Goal: Navigation & Orientation: Understand site structure

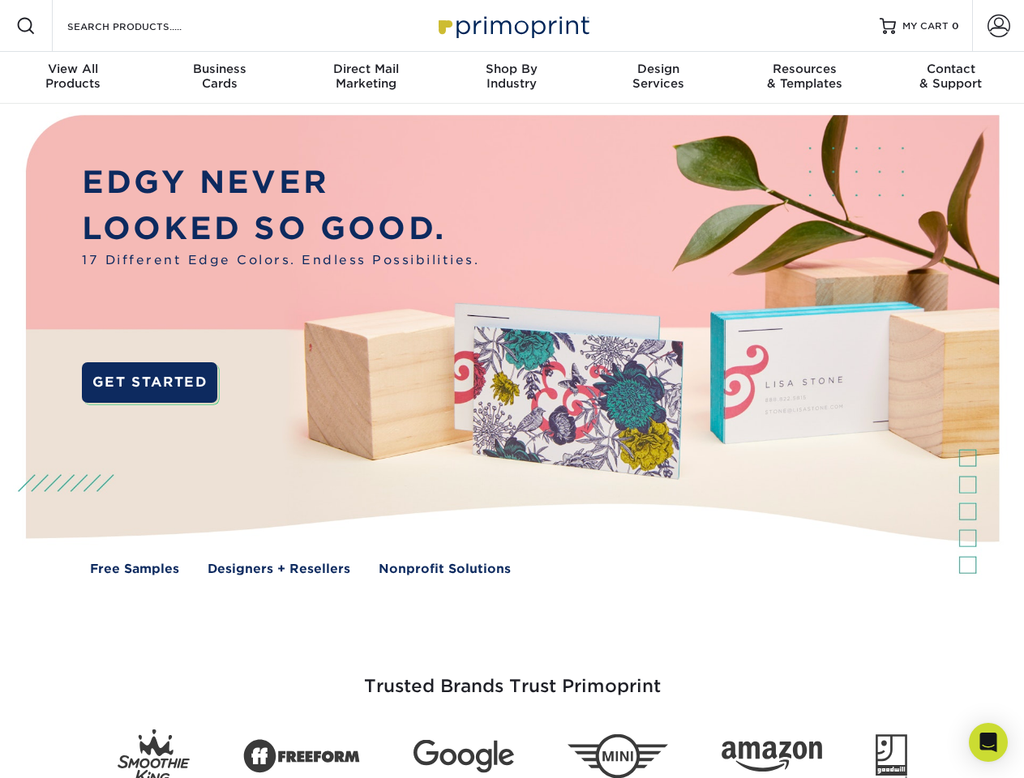
click at [511, 389] on img at bounding box center [511, 357] width 1013 height 507
click at [26, 26] on span at bounding box center [25, 25] width 19 height 19
click at [998, 26] on span at bounding box center [998, 26] width 23 height 23
click at [73, 78] on div "View All Products" at bounding box center [73, 76] width 146 height 29
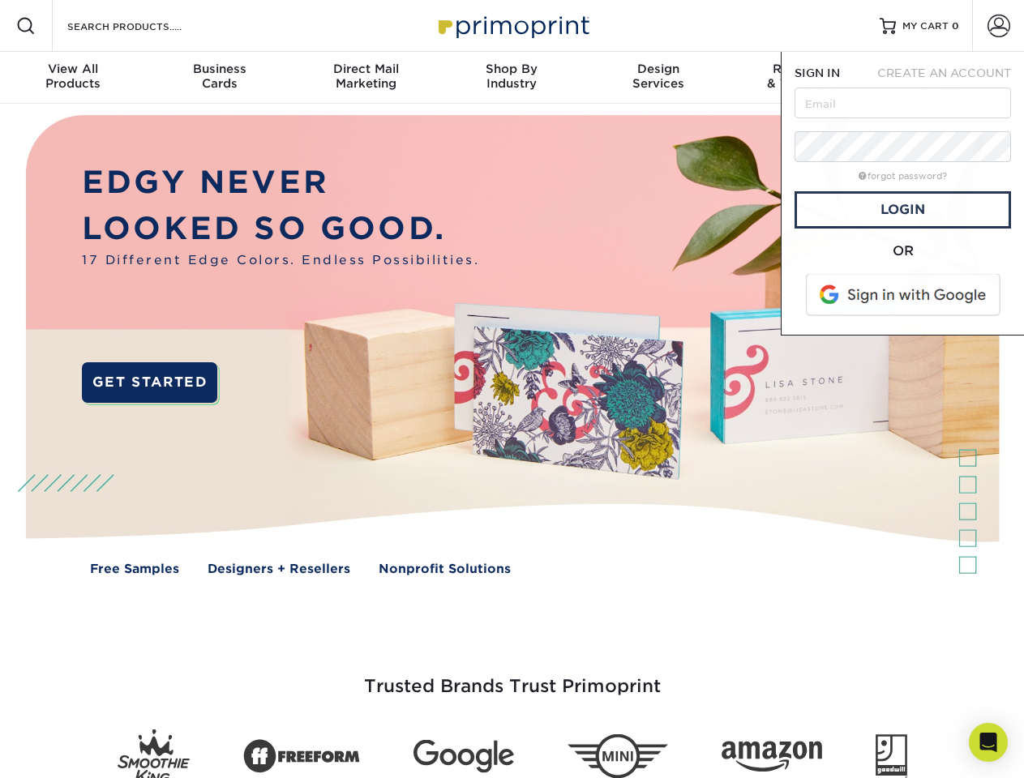
click at [219, 78] on div "Business Cards" at bounding box center [219, 76] width 146 height 29
click at [366, 78] on div "Direct Mail Marketing" at bounding box center [366, 76] width 146 height 29
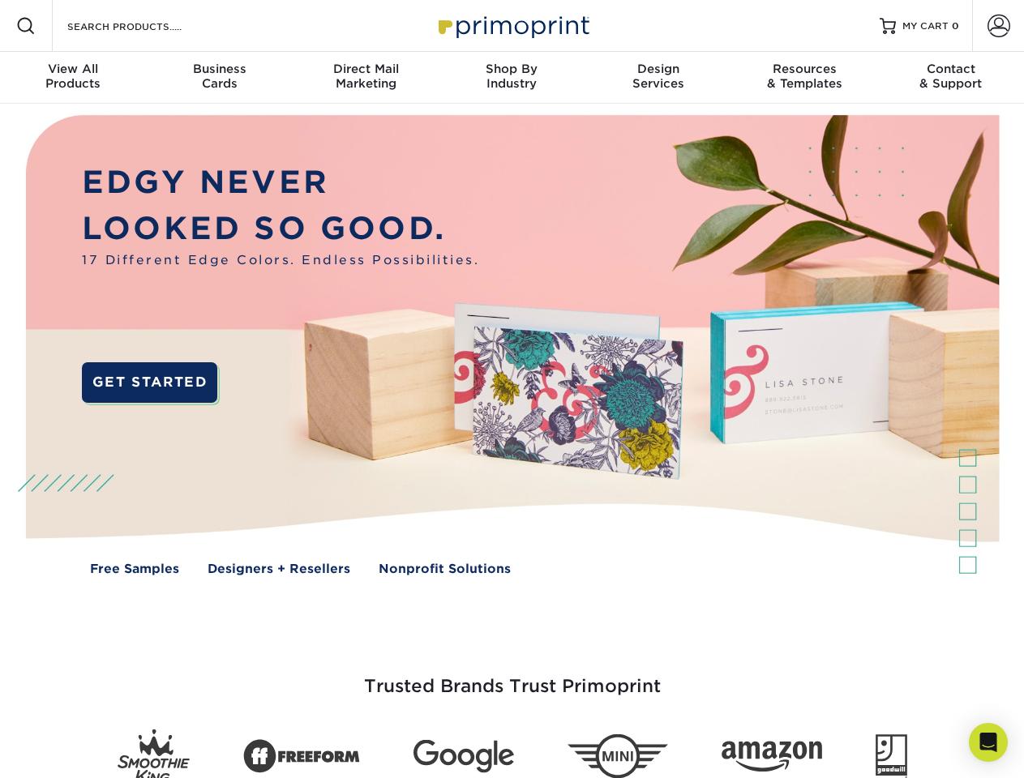
click at [511, 78] on div "Shop By Industry" at bounding box center [511, 76] width 146 height 29
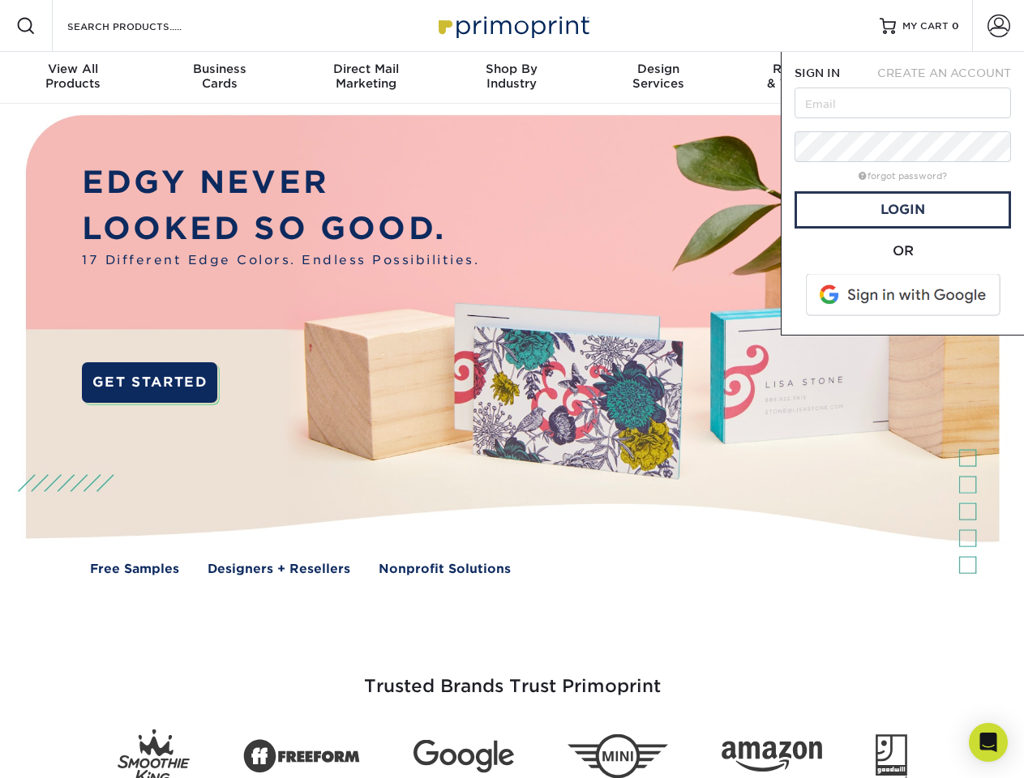
click at [658, 78] on div "Design Services" at bounding box center [658, 76] width 146 height 29
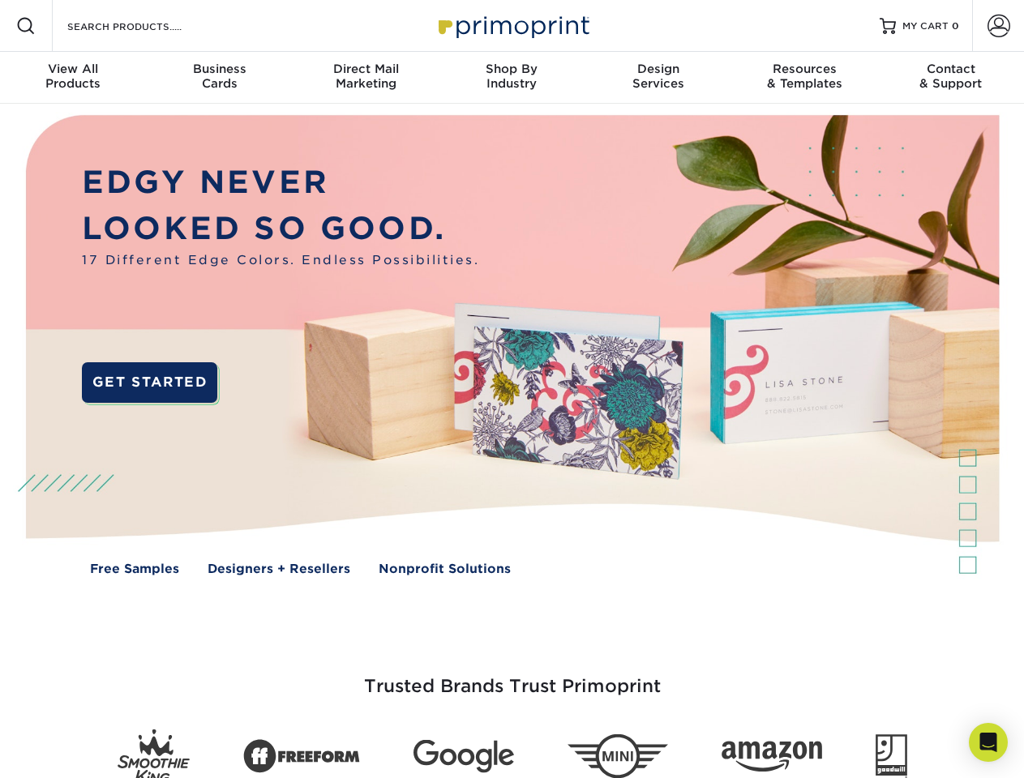
click at [804, 78] on span "SIGN IN" at bounding box center [816, 72] width 45 height 13
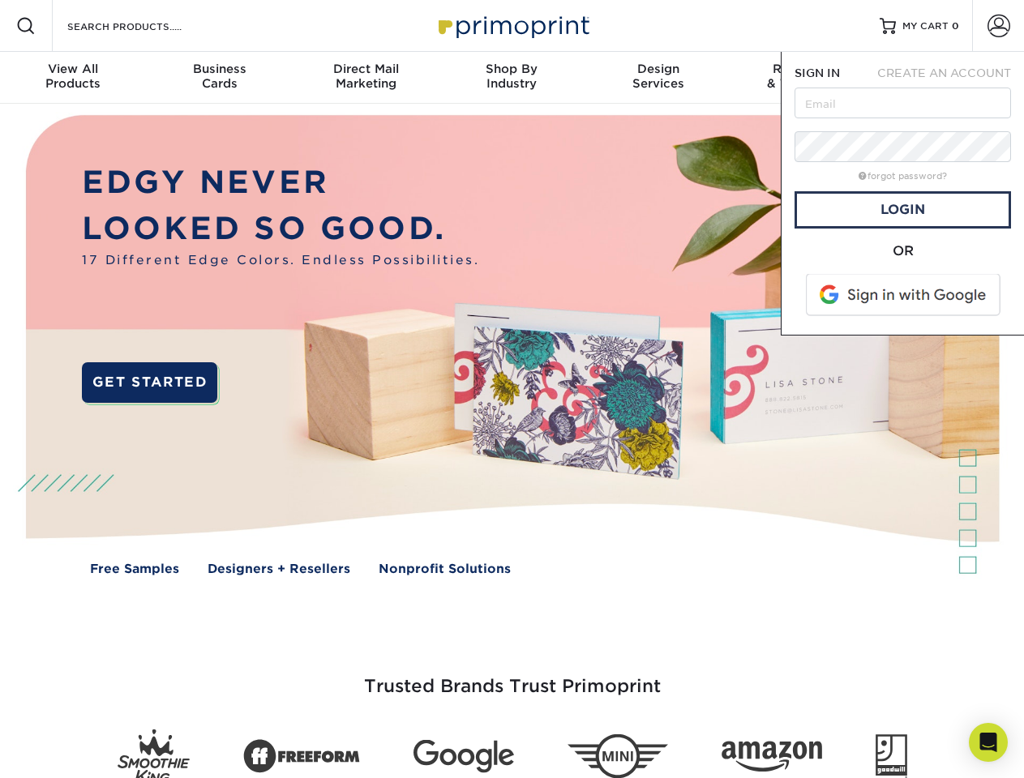
click at [951, 78] on div "Contact & Support" at bounding box center [951, 76] width 146 height 29
